Goal: Information Seeking & Learning: Learn about a topic

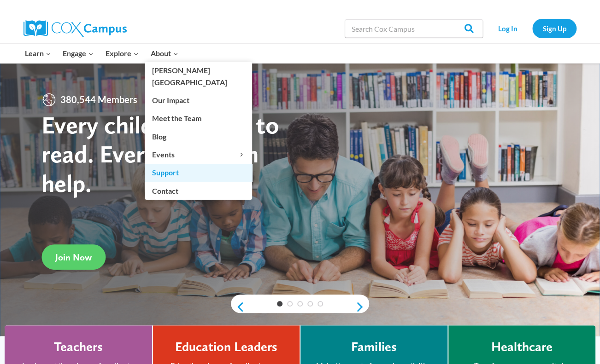
click at [163, 164] on link "Support" at bounding box center [198, 172] width 107 height 17
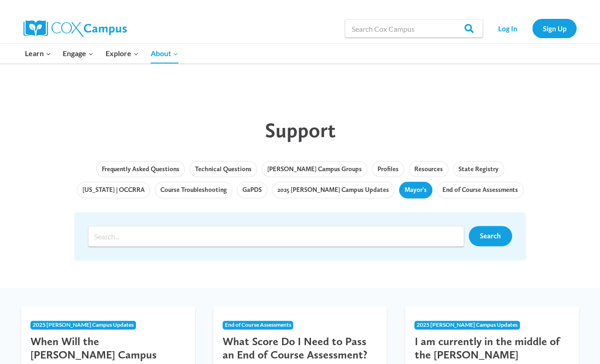
click at [399, 188] on link "Mayor's" at bounding box center [415, 190] width 33 height 17
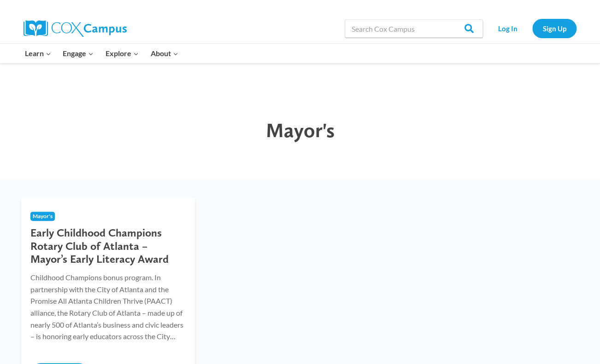
scroll to position [138, 0]
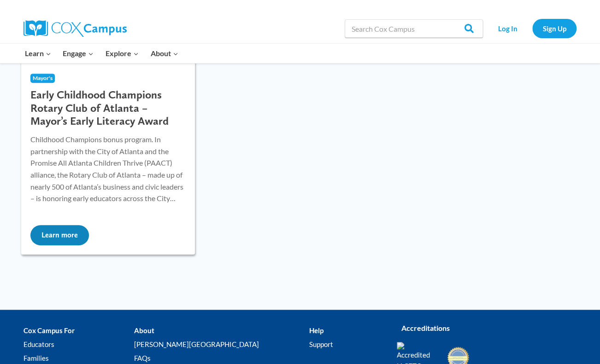
click at [60, 228] on button "Learn more" at bounding box center [59, 235] width 58 height 20
click at [64, 230] on button "Learn more" at bounding box center [59, 235] width 58 height 20
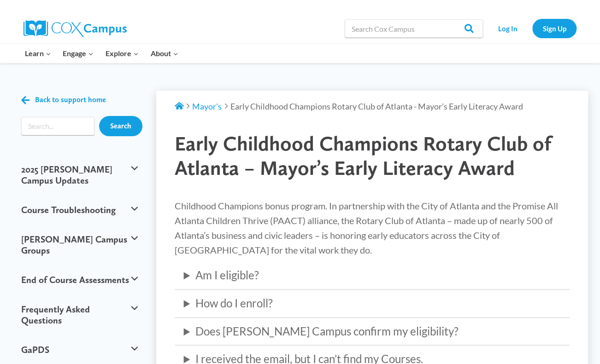
scroll to position [92, 0]
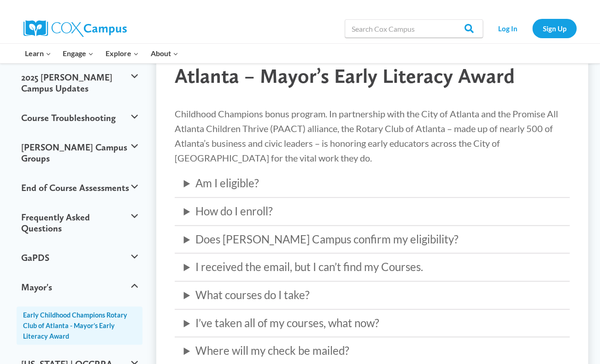
click at [191, 291] on summary "What courses do I take?" at bounding box center [372, 295] width 377 height 18
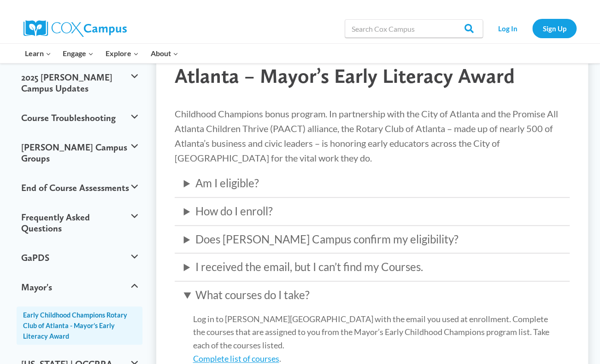
scroll to position [230, 0]
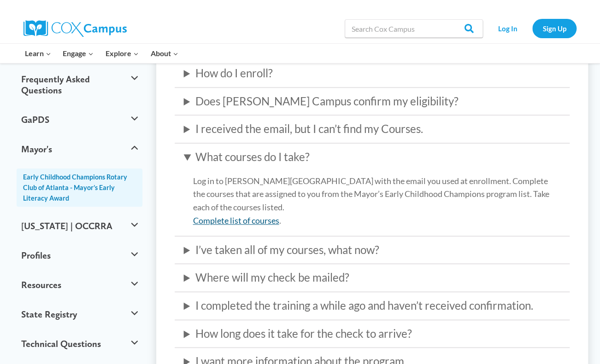
click at [232, 222] on link "Complete list of courses" at bounding box center [236, 221] width 86 height 10
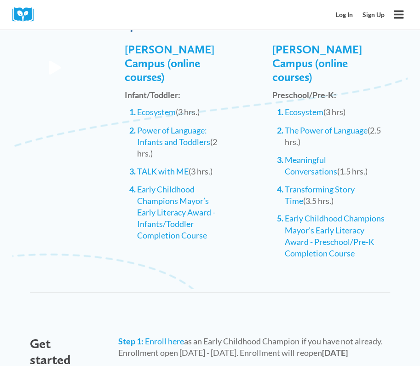
scroll to position [875, 0]
